Goal: Information Seeking & Learning: Learn about a topic

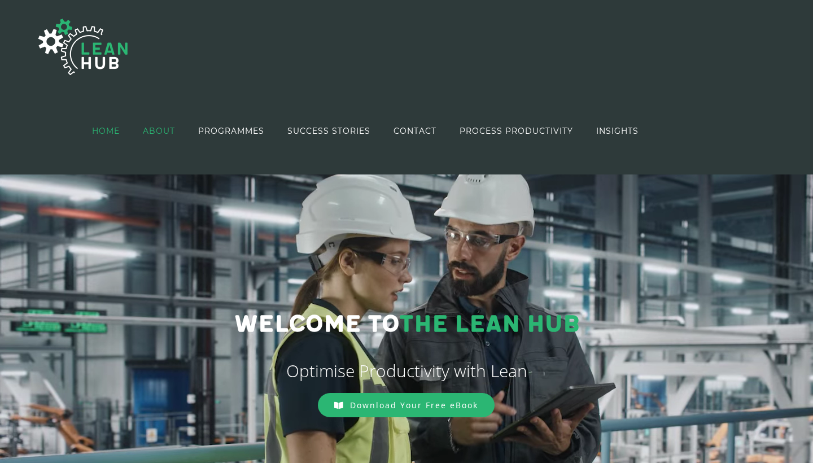
click at [163, 133] on span "ABOUT" at bounding box center [159, 131] width 32 height 8
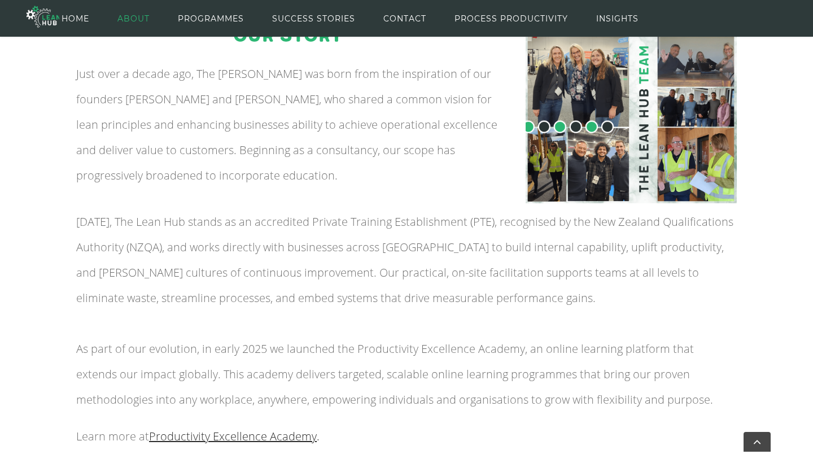
scroll to position [182, 0]
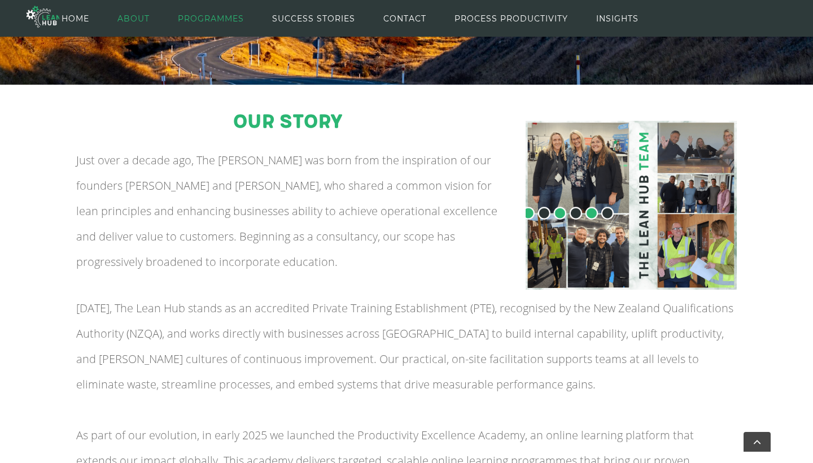
click at [232, 44] on span "PROGRAMMES" at bounding box center [211, 18] width 66 height 51
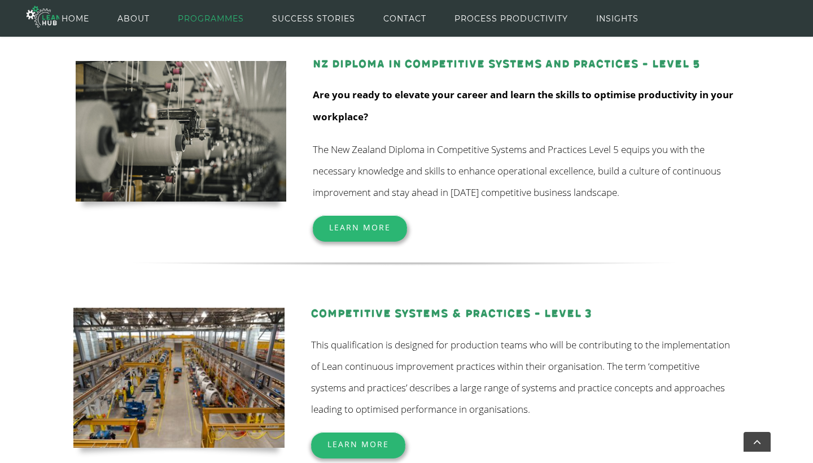
scroll to position [166, 0]
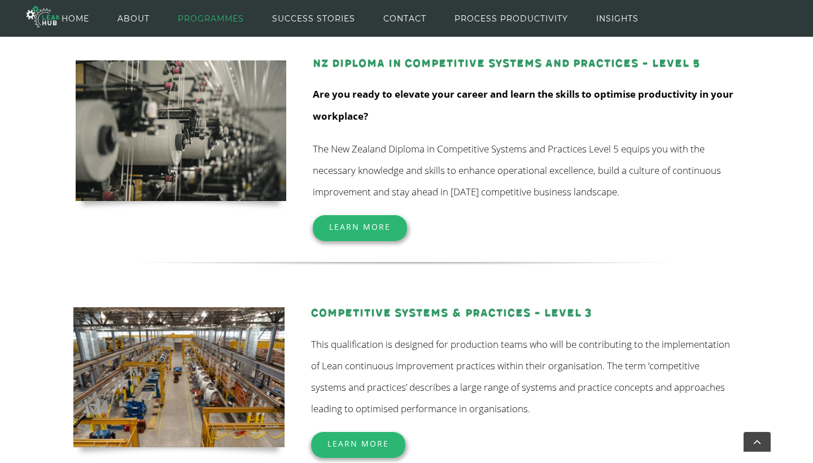
click at [345, 440] on span "Learn More" at bounding box center [358, 443] width 62 height 11
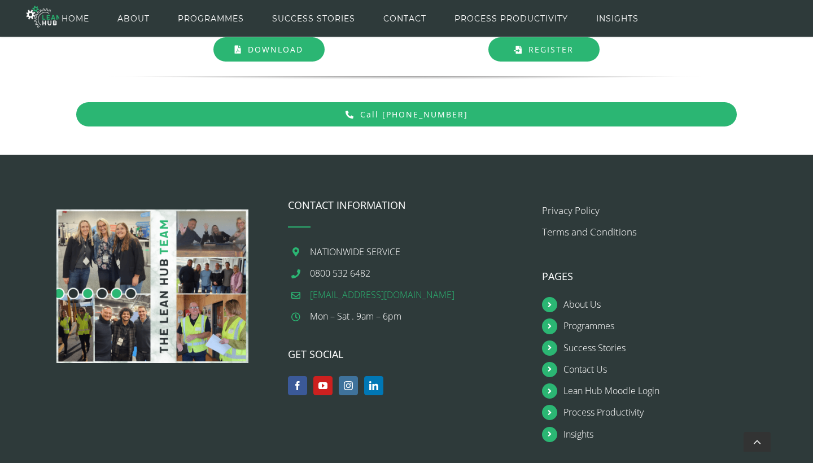
scroll to position [1293, 0]
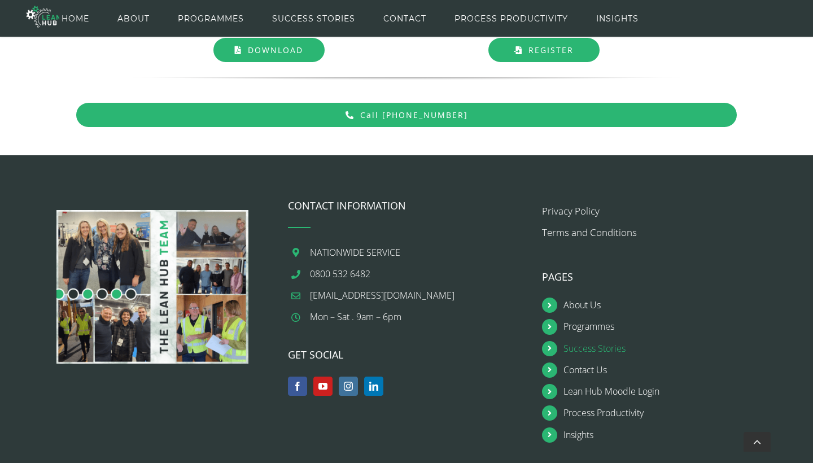
click at [583, 344] on link "Success Stories" at bounding box center [670, 348] width 215 height 15
click at [300, 384] on link "Facebook" at bounding box center [297, 386] width 19 height 19
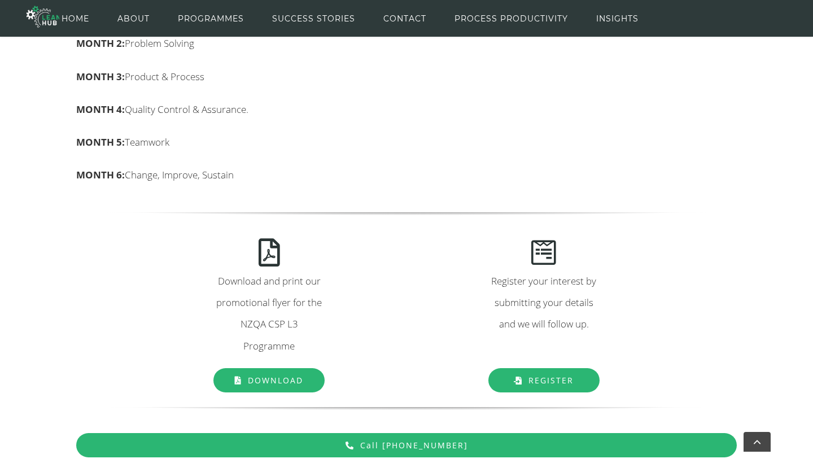
scroll to position [937, 0]
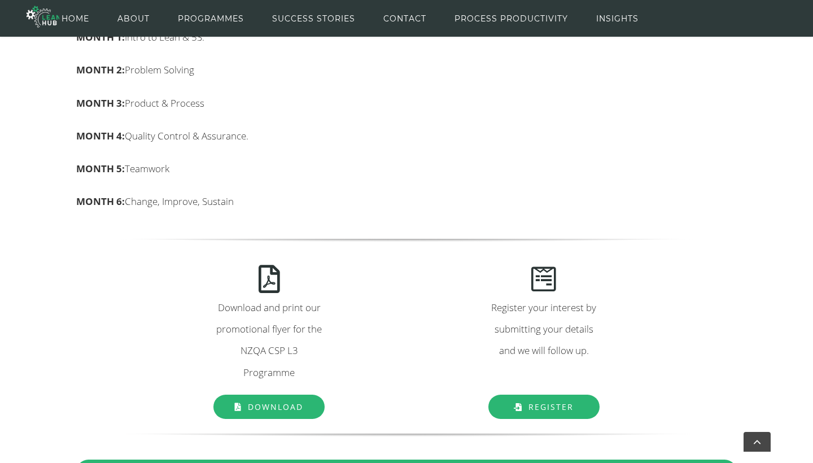
click at [291, 395] on link "Download" at bounding box center [268, 407] width 111 height 24
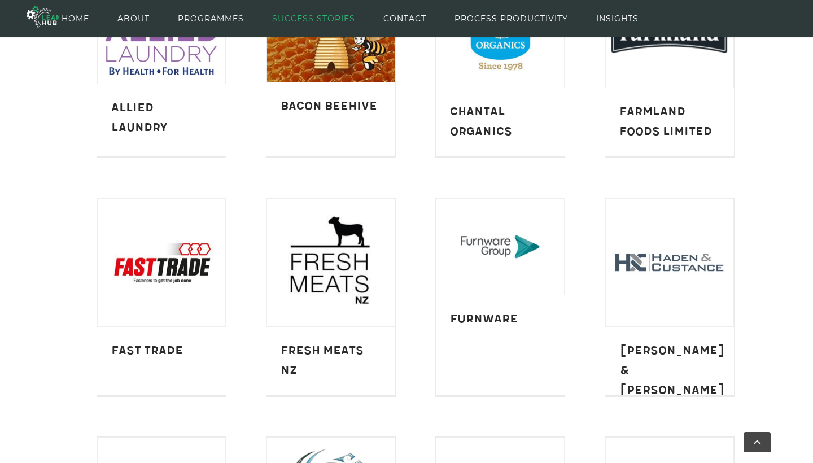
scroll to position [395, 0]
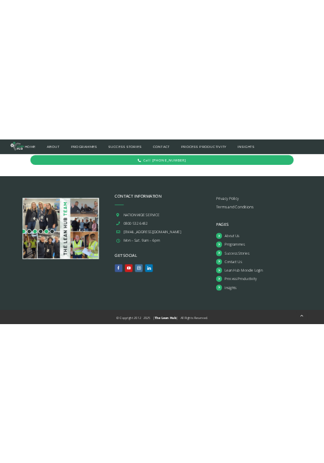
scroll to position [1356, 0]
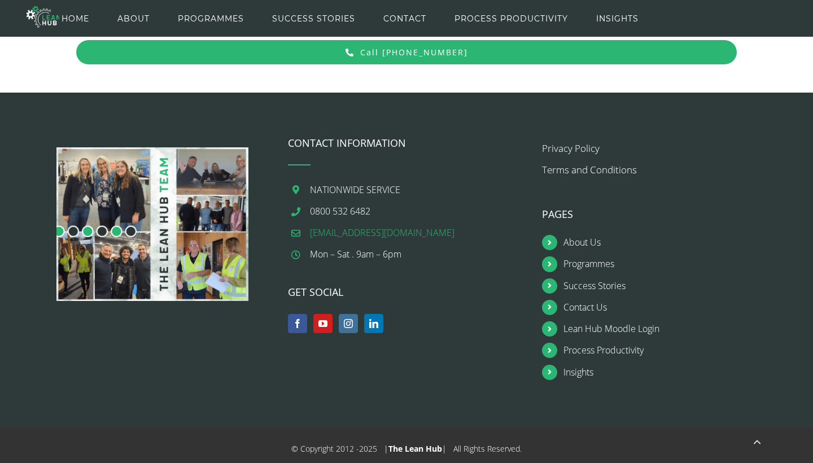
click at [447, 225] on link "[EMAIL_ADDRESS][DOMAIN_NAME]" at bounding box center [417, 232] width 215 height 15
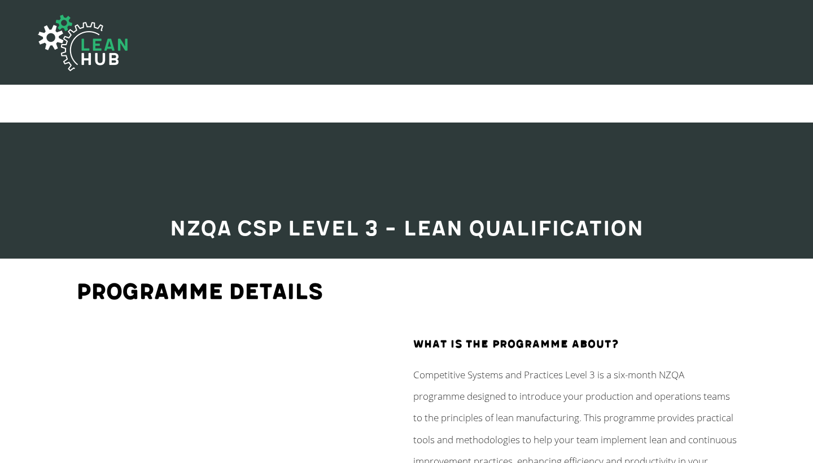
scroll to position [0, 0]
drag, startPoint x: 227, startPoint y: 221, endPoint x: 162, endPoint y: 221, distance: 64.9
click at [162, 221] on h2 "NZQA CSP Level 3 – Lean Qualification" at bounding box center [406, 229] width 661 height 33
drag, startPoint x: 221, startPoint y: 233, endPoint x: 547, endPoint y: 1, distance: 400.1
